Goal: Task Accomplishment & Management: Manage account settings

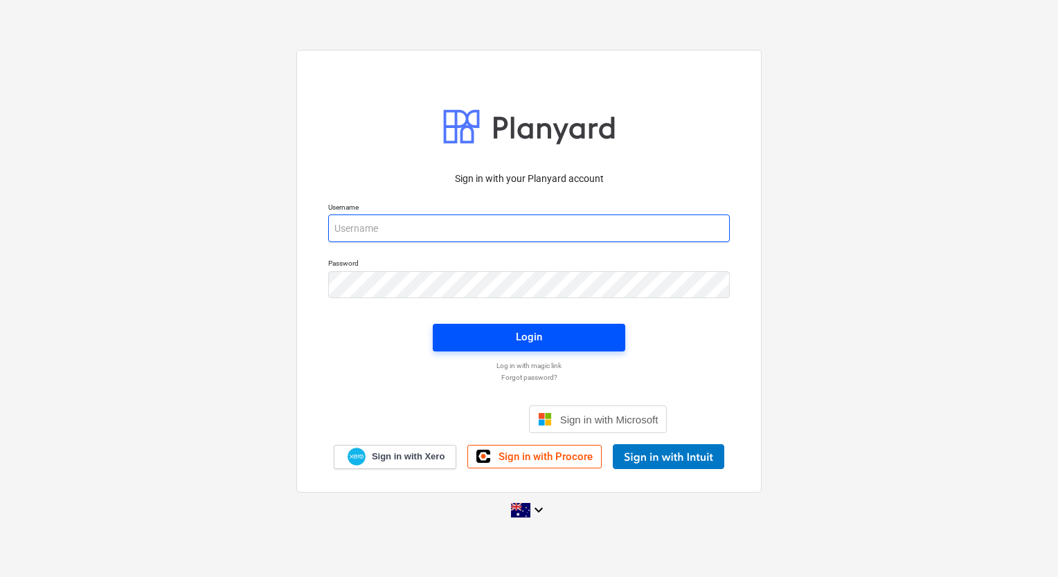
type input "[EMAIL_ADDRESS][DOMAIN_NAME]"
click at [534, 341] on div "Login" at bounding box center [529, 337] width 26 height 18
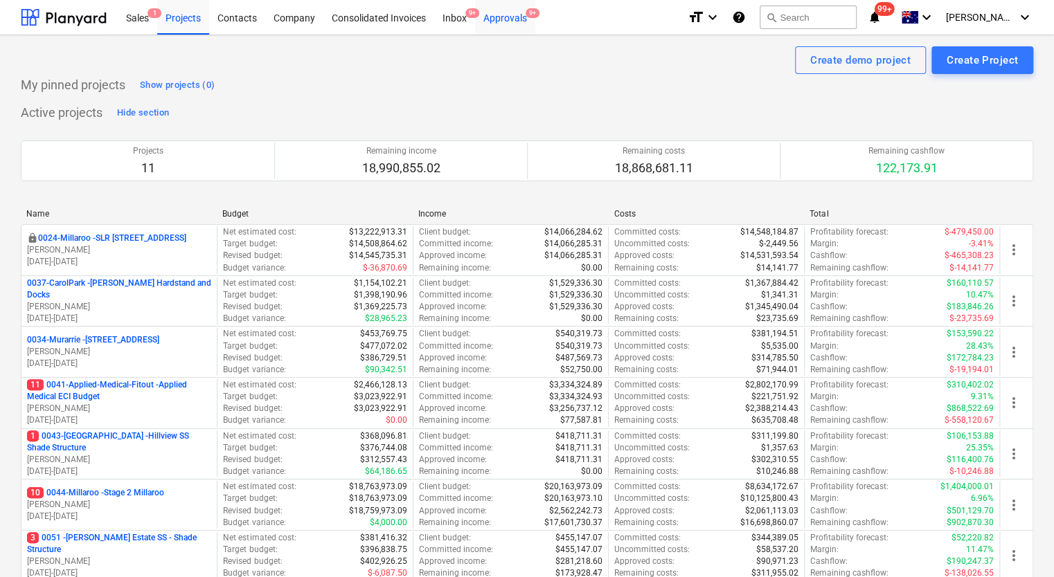
click at [509, 17] on div "Approvals 9+" at bounding box center [505, 16] width 60 height 35
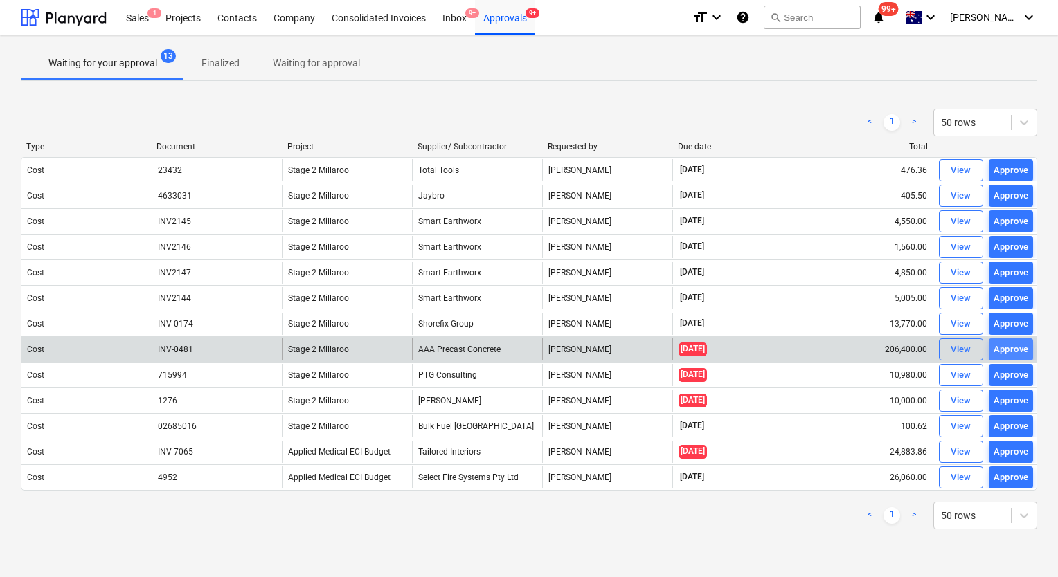
click at [1014, 347] on div "Approve" at bounding box center [1010, 350] width 35 height 16
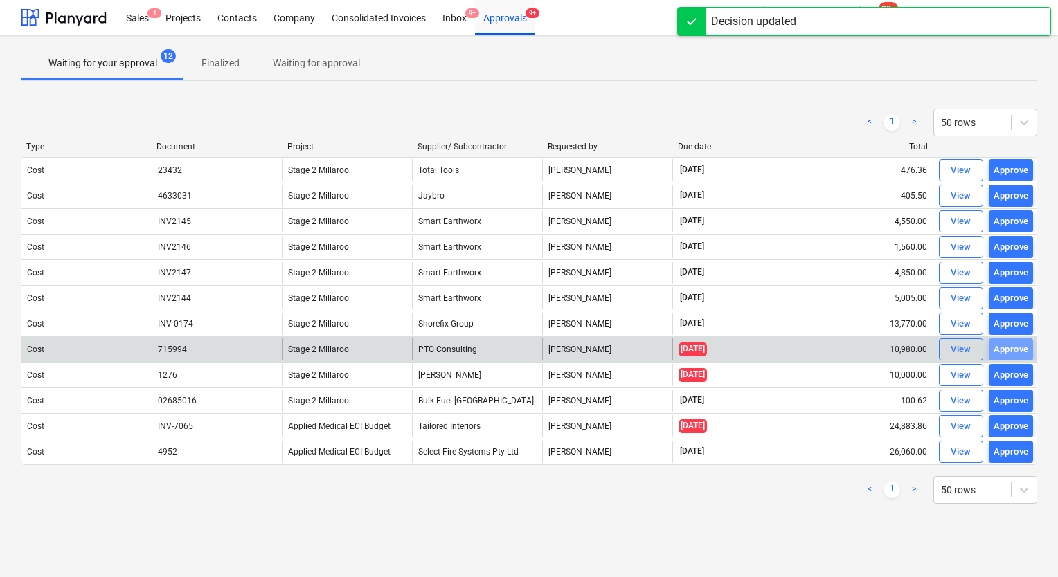
click at [1014, 347] on div "Approve" at bounding box center [1010, 350] width 35 height 16
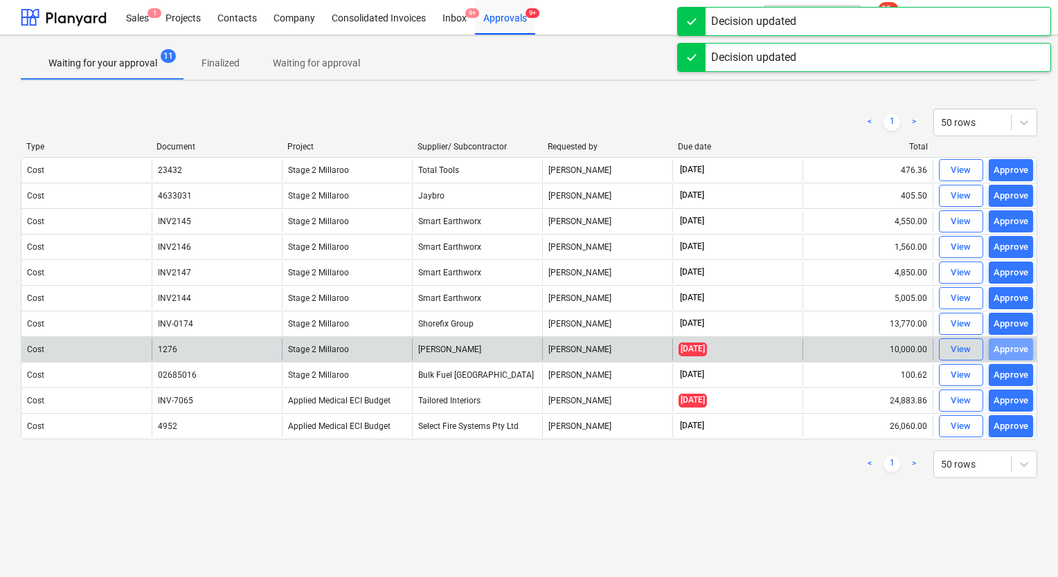
click at [1015, 347] on div "Approve" at bounding box center [1010, 350] width 35 height 16
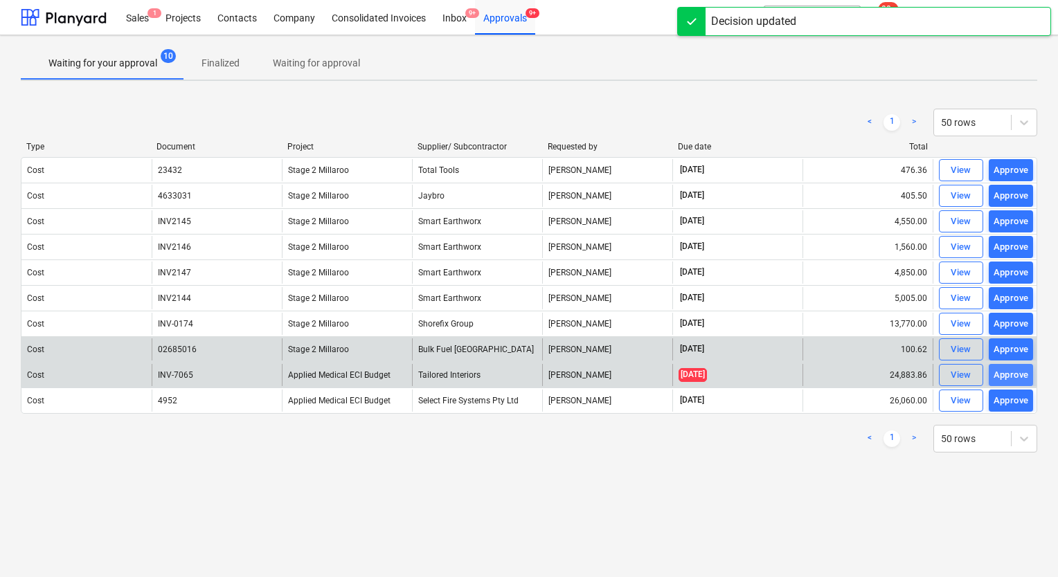
click at [1011, 372] on div "Approve" at bounding box center [1010, 376] width 35 height 16
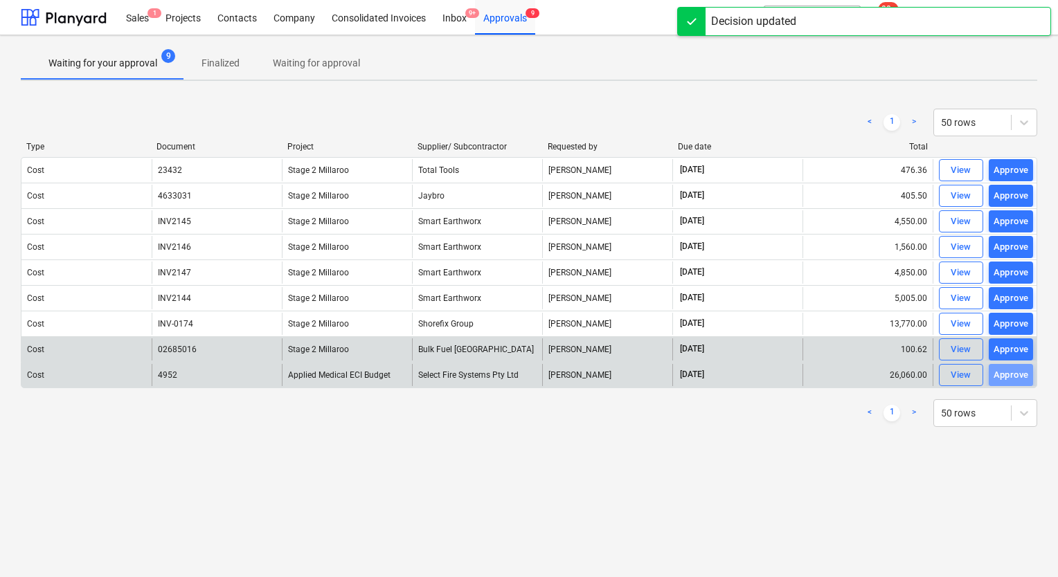
click at [1011, 372] on div "Approve" at bounding box center [1010, 376] width 35 height 16
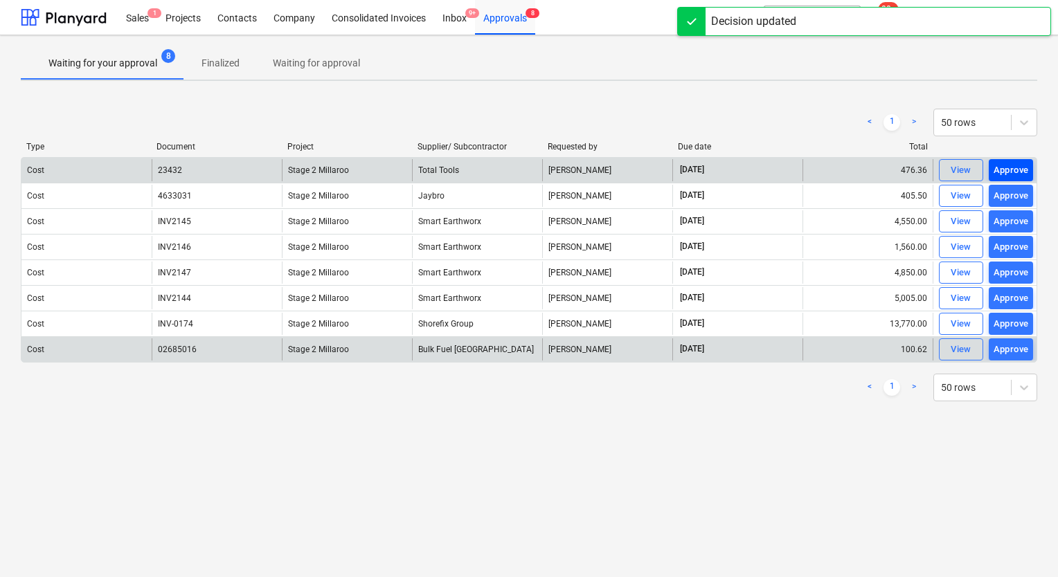
click at [1031, 171] on button "Approve" at bounding box center [1010, 170] width 44 height 22
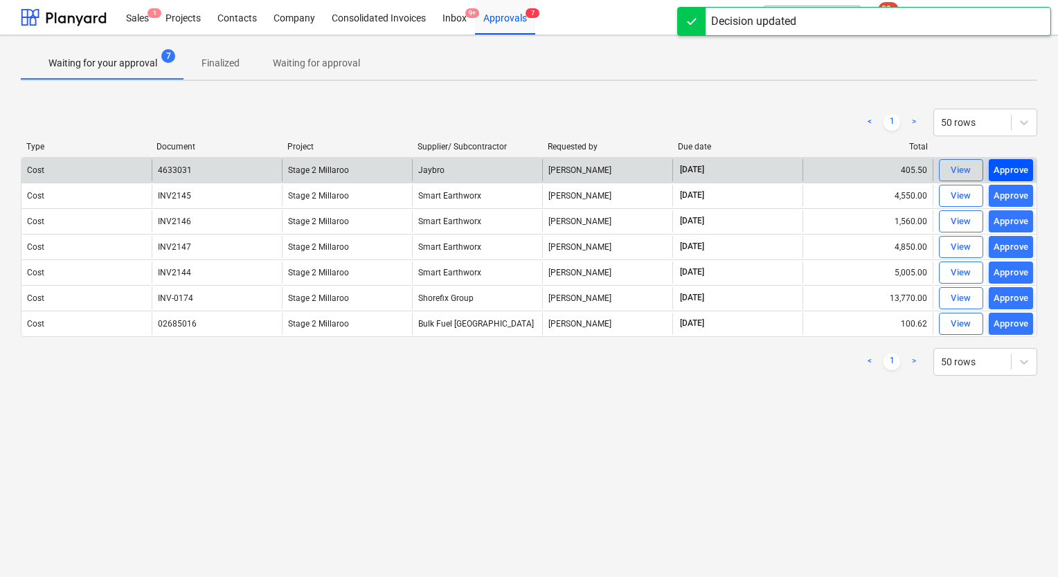
click at [1017, 173] on div "Approve" at bounding box center [1010, 171] width 35 height 16
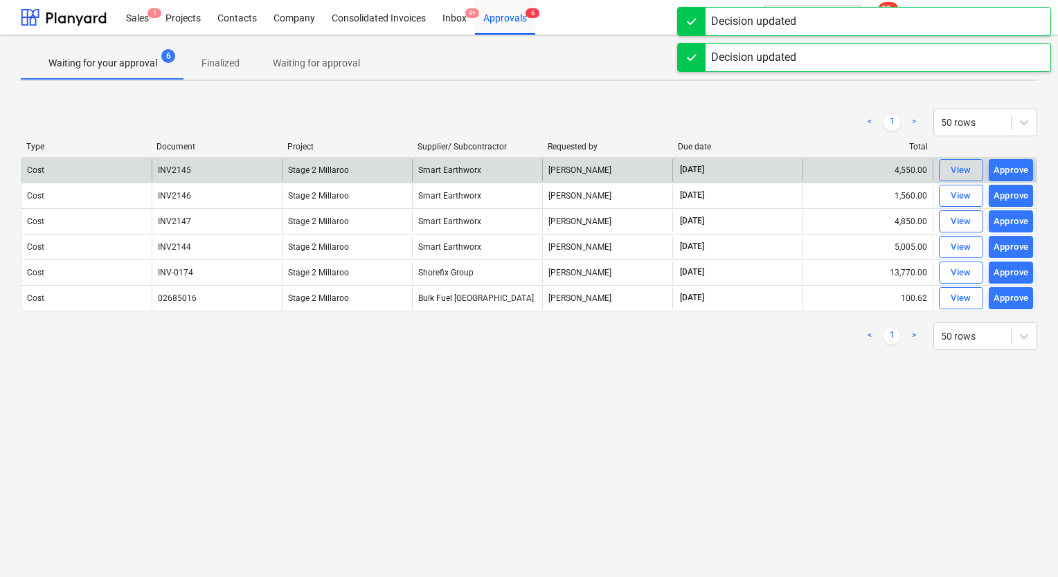
click at [1017, 173] on div "Approve" at bounding box center [1010, 171] width 35 height 16
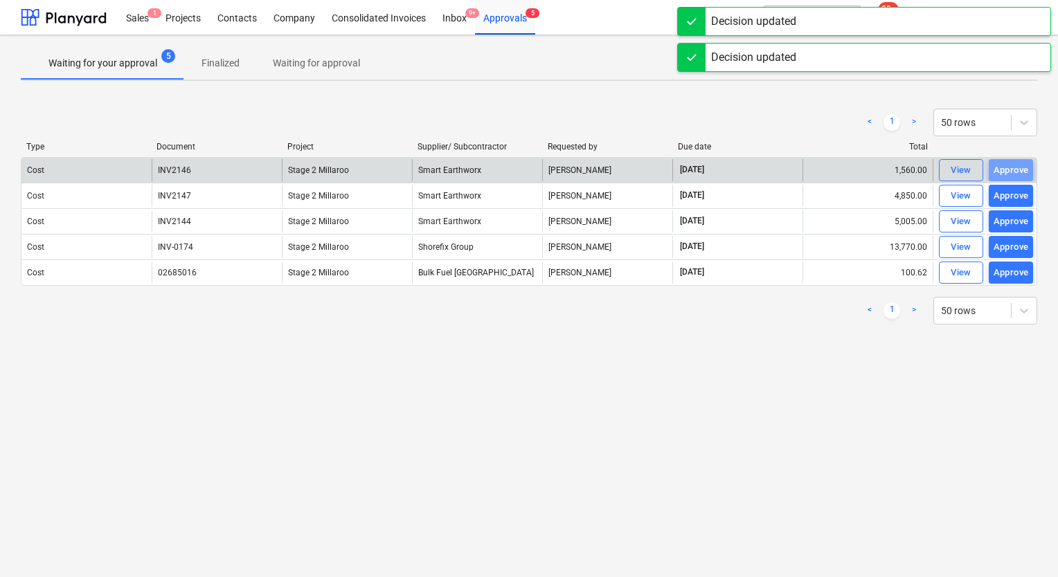
click at [1017, 173] on div "Approve" at bounding box center [1010, 171] width 35 height 16
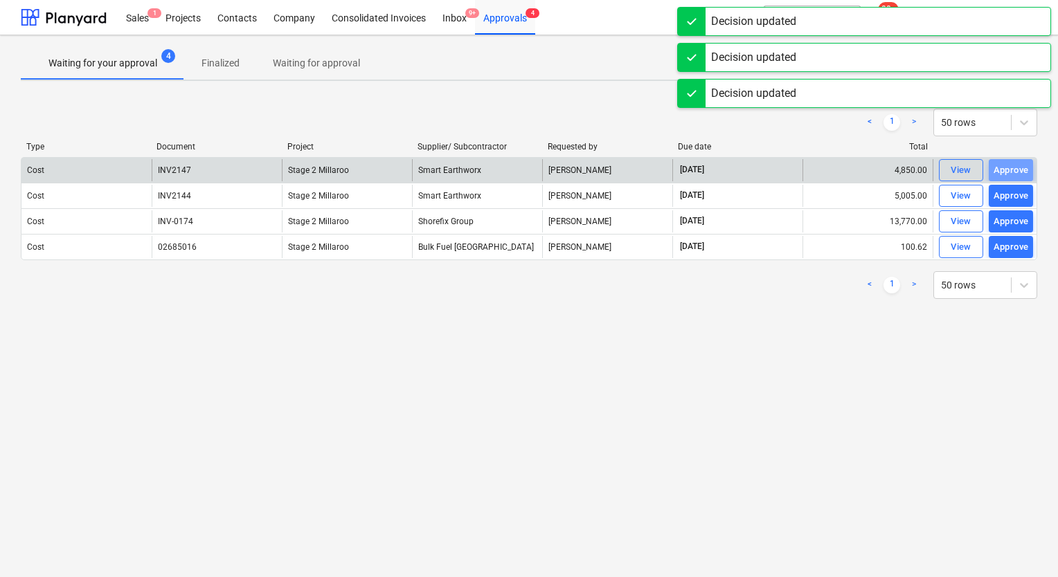
click at [1017, 173] on div "Approve" at bounding box center [1010, 171] width 35 height 16
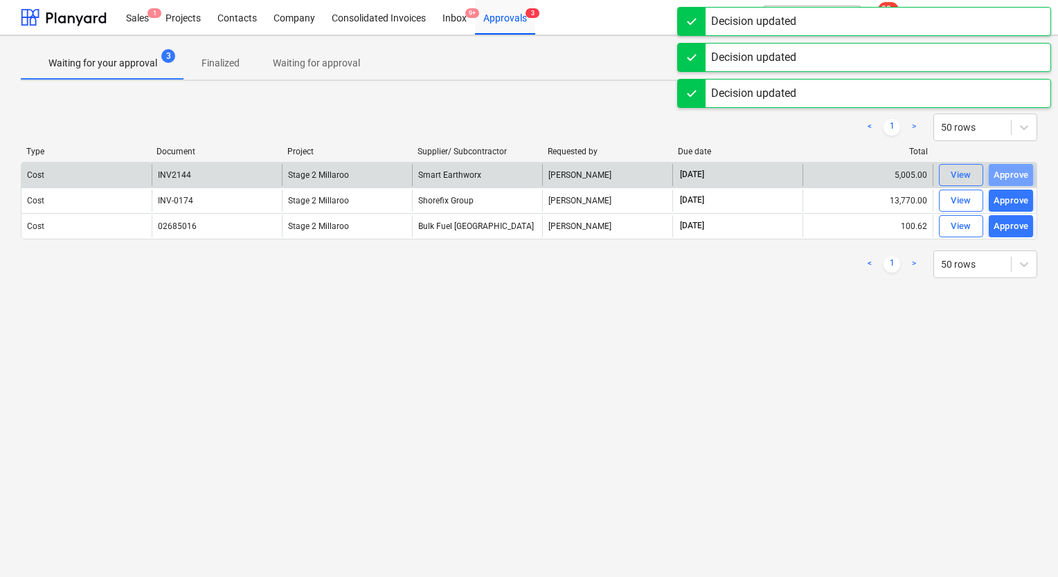
click at [1017, 173] on div "Approve" at bounding box center [1010, 176] width 35 height 16
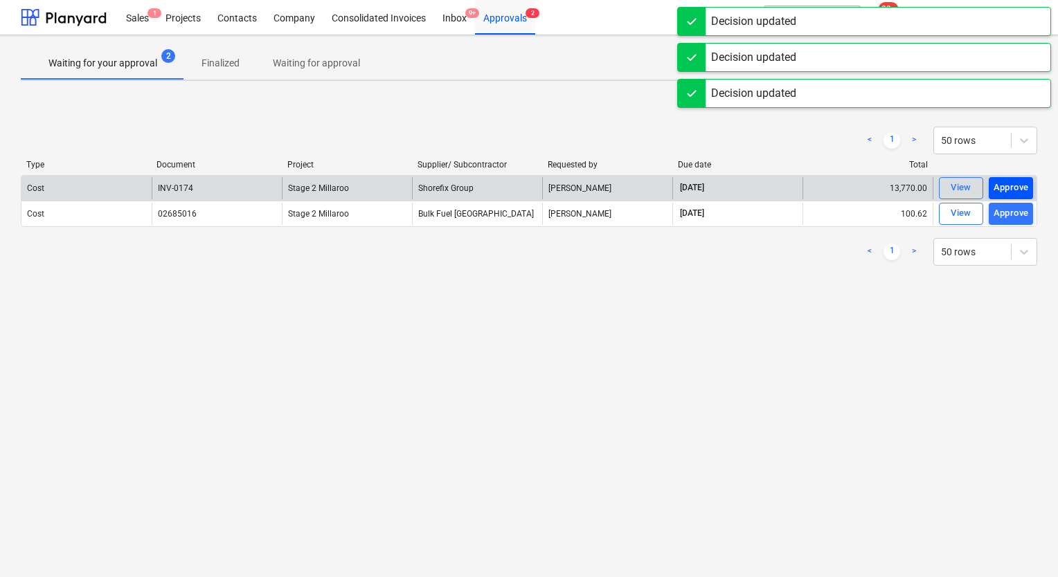
click at [1006, 184] on div "Approve" at bounding box center [1010, 188] width 35 height 16
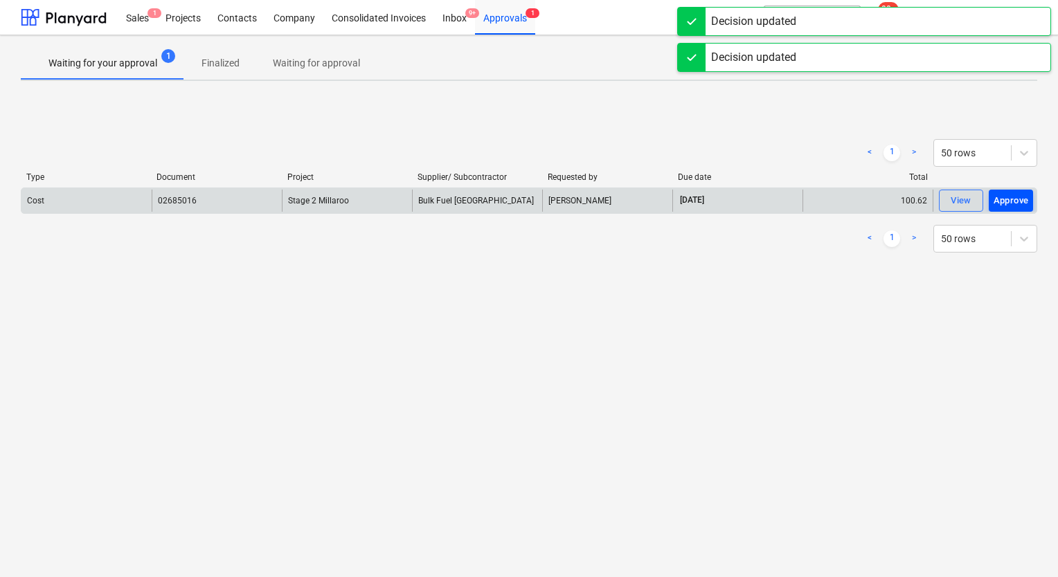
click at [1014, 204] on div "Approve" at bounding box center [1010, 201] width 35 height 16
